Goal: Information Seeking & Learning: Check status

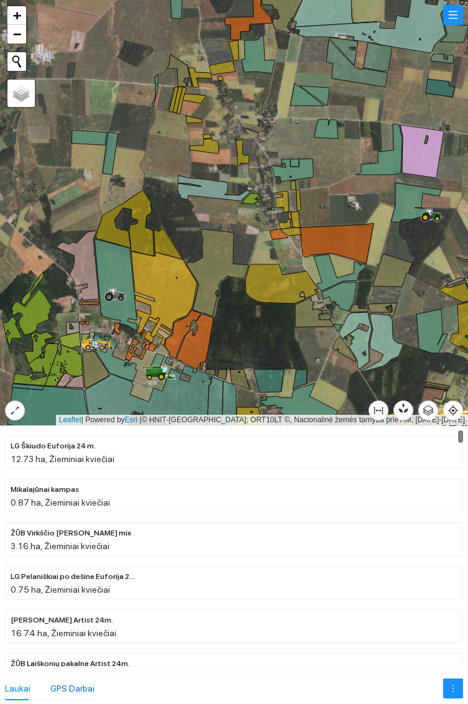
click at [73, 689] on div "GPS Darbai" at bounding box center [72, 689] width 44 height 14
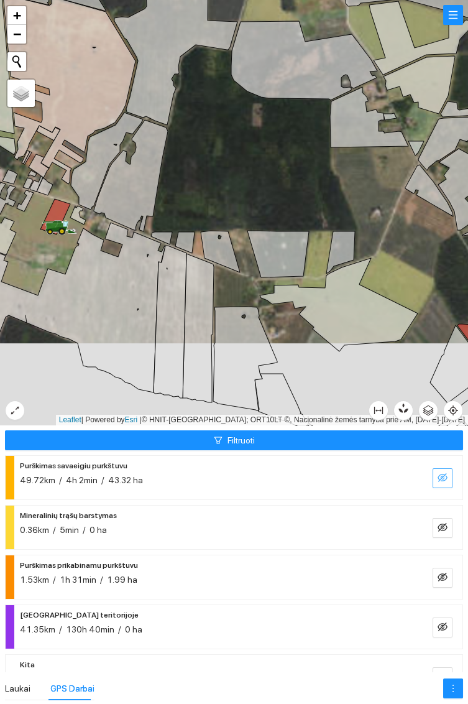
click at [434, 482] on button "button" at bounding box center [443, 478] width 20 height 20
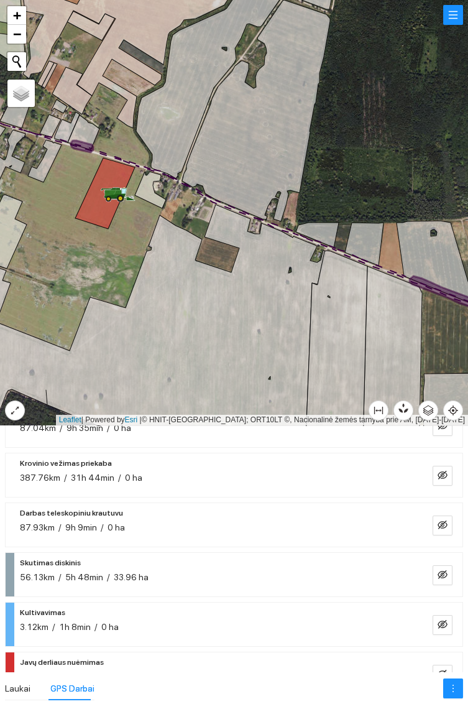
scroll to position [285, 0]
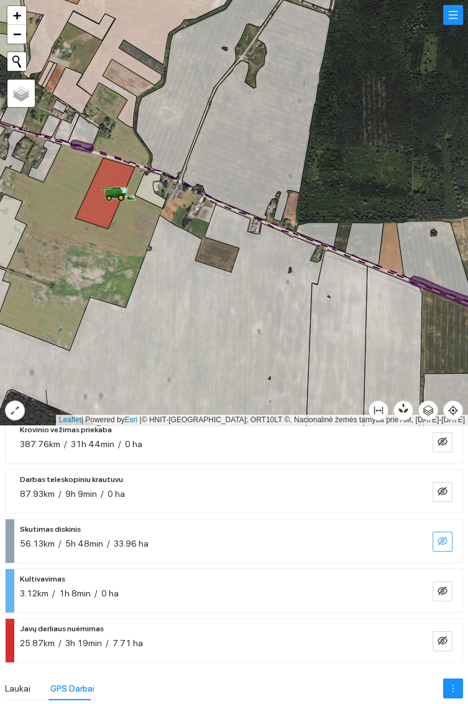
click at [444, 544] on icon "eye-invisible" at bounding box center [443, 541] width 10 height 10
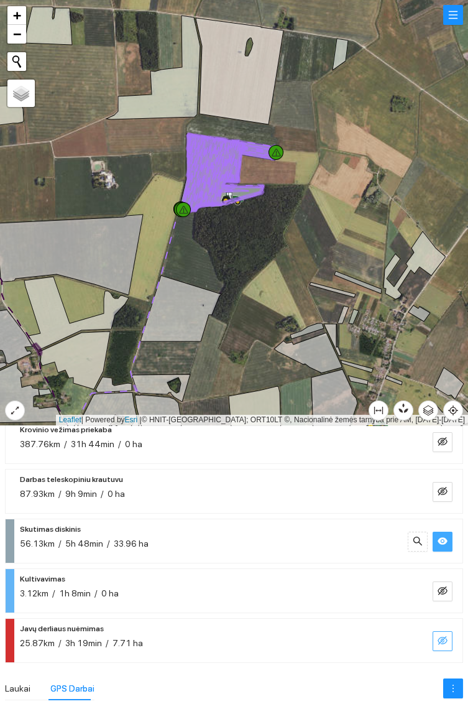
click at [439, 641] on icon "eye-invisible" at bounding box center [443, 641] width 10 height 10
click at [444, 537] on icon "eye" at bounding box center [443, 541] width 10 height 10
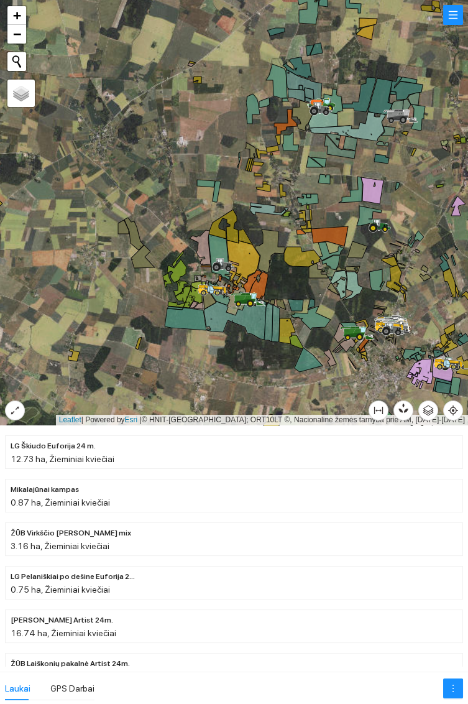
click at [460, 555] on li "ŽŪB Virkščio [PERSON_NAME] mix 3.16 ha, Žieminiai kviečiai" at bounding box center [234, 540] width 459 height 34
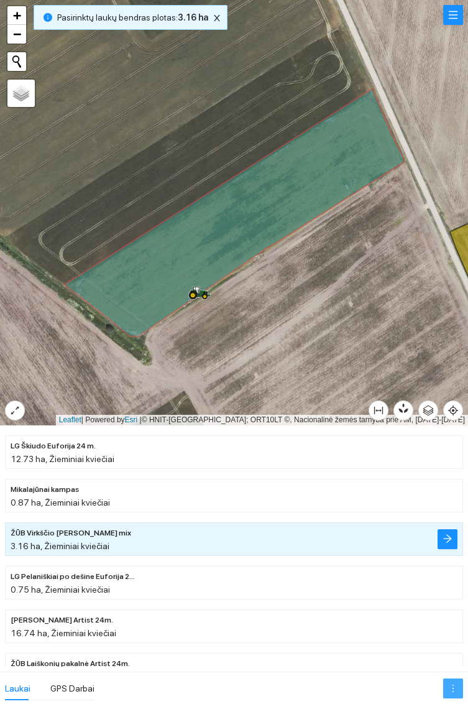
click at [451, 692] on icon "more" at bounding box center [454, 689] width 10 height 10
click at [413, 270] on div at bounding box center [234, 213] width 468 height 426
click at [453, 20] on button "button" at bounding box center [454, 15] width 20 height 20
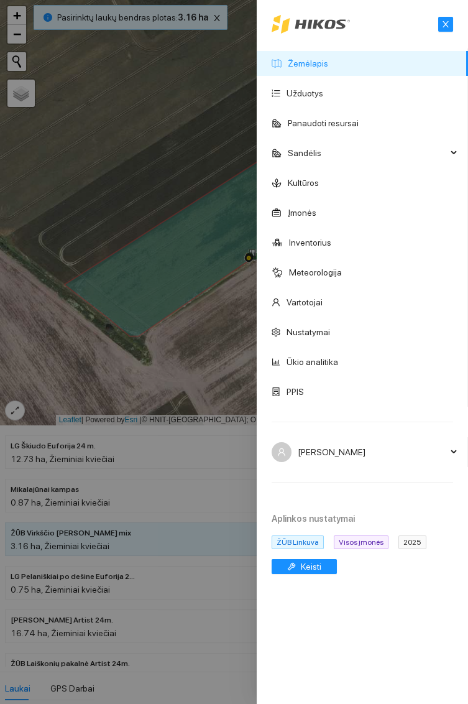
click at [188, 342] on div at bounding box center [234, 352] width 468 height 704
click at [203, 333] on div at bounding box center [234, 352] width 468 height 704
click at [202, 320] on div at bounding box center [234, 352] width 468 height 704
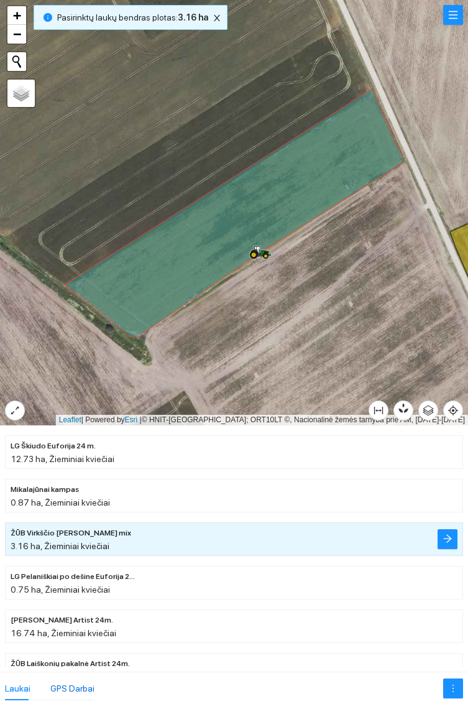
click at [68, 684] on div "GPS Darbai" at bounding box center [72, 689] width 44 height 14
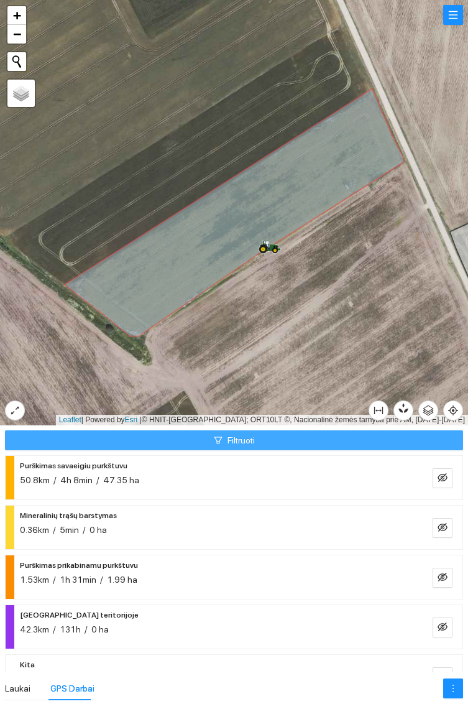
click at [305, 439] on button "Filtruoti" at bounding box center [234, 441] width 459 height 20
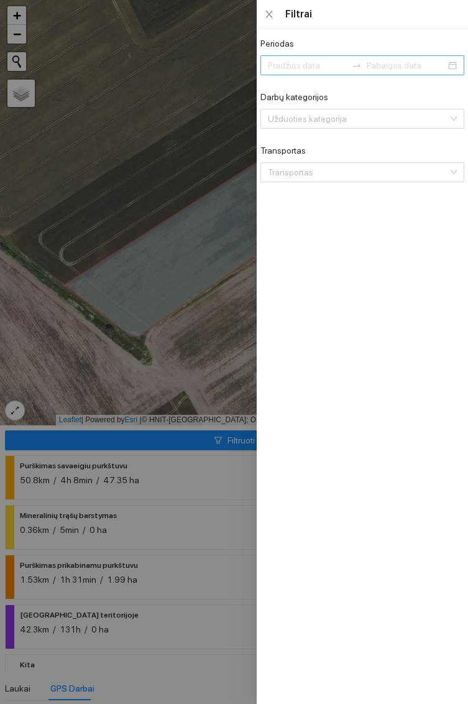
click at [454, 65] on div at bounding box center [363, 65] width 204 height 20
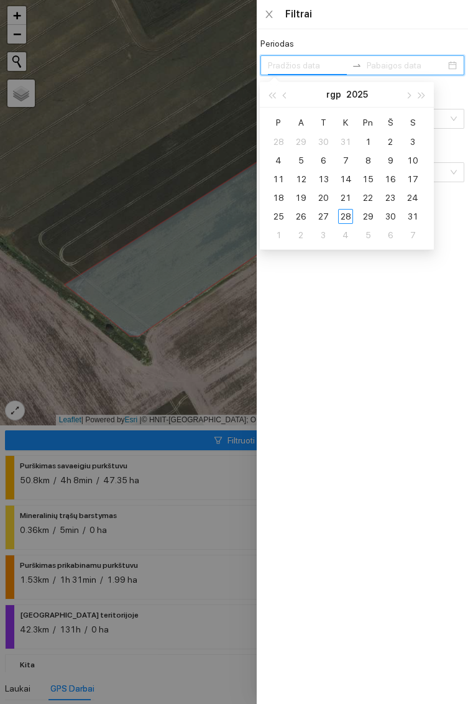
click at [325, 213] on div "27" at bounding box center [323, 216] width 15 height 15
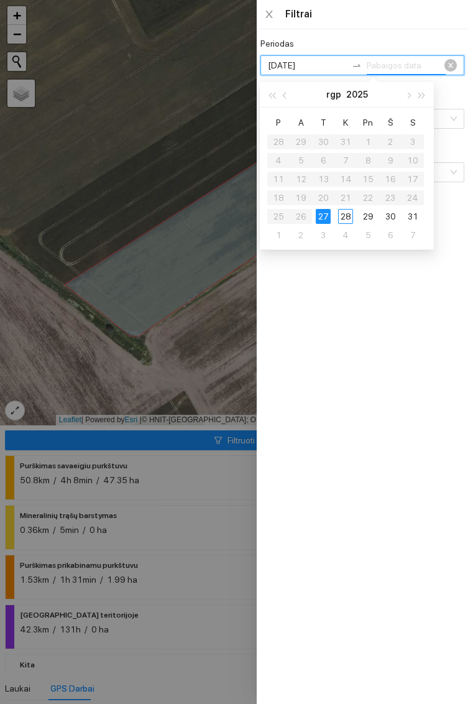
type input "[DATE]"
